Goal: Task Accomplishment & Management: Manage account settings

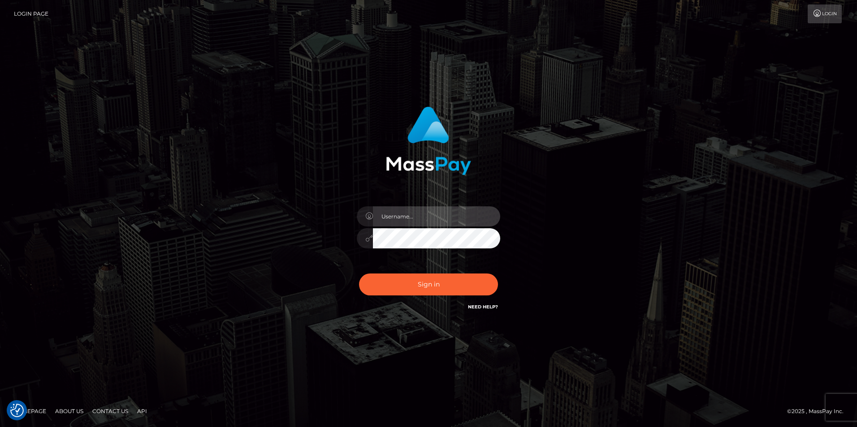
click at [422, 219] on input "text" at bounding box center [436, 217] width 127 height 20
paste input "NataliyaKa"
type input "NataliyaKa"
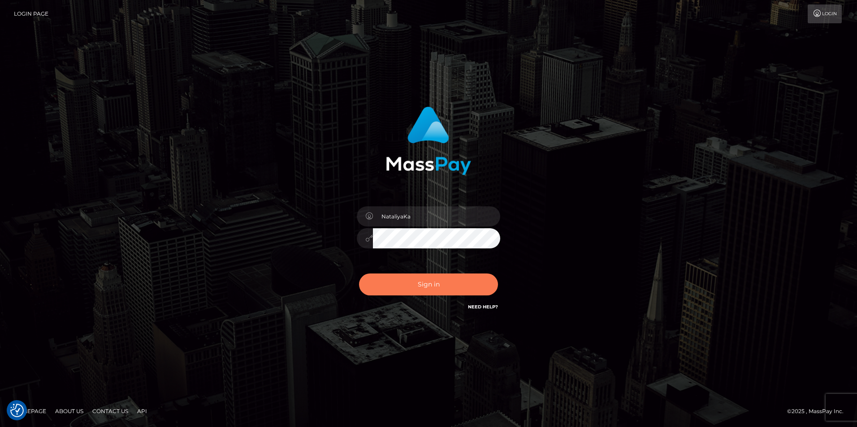
click at [418, 285] on button "Sign in" at bounding box center [428, 285] width 139 height 22
